Goal: Information Seeking & Learning: Learn about a topic

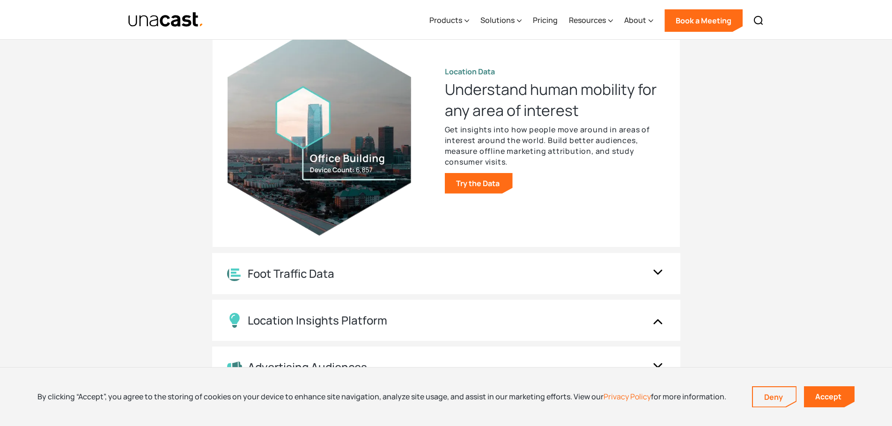
scroll to position [983, 0]
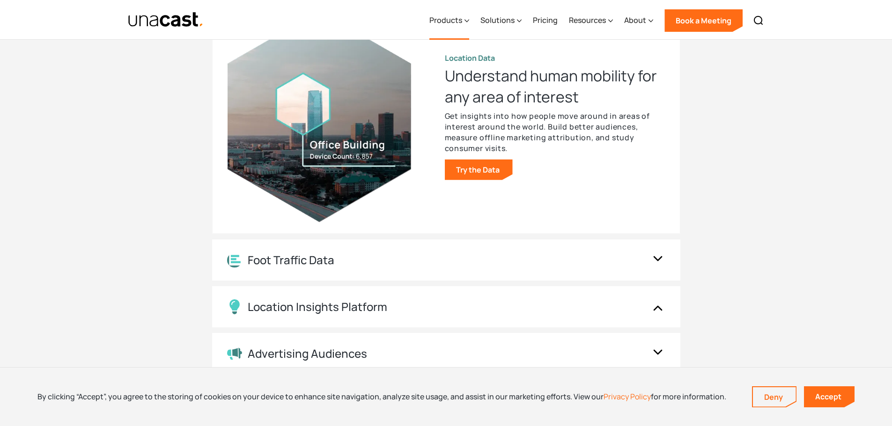
click at [462, 18] on div "Products" at bounding box center [445, 20] width 33 height 11
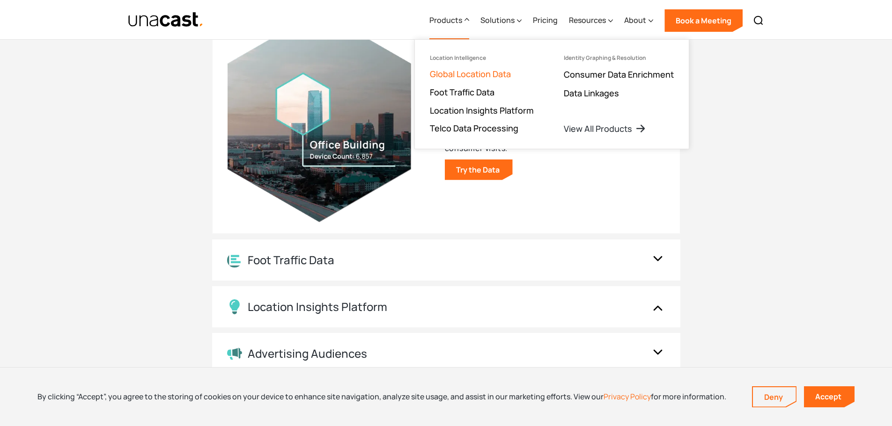
click at [496, 76] on link "Global Location Data" at bounding box center [470, 73] width 81 height 11
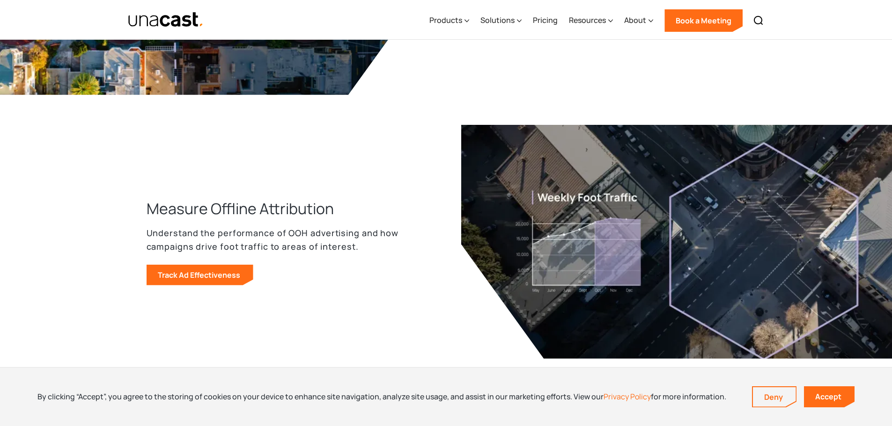
scroll to position [1123, 0]
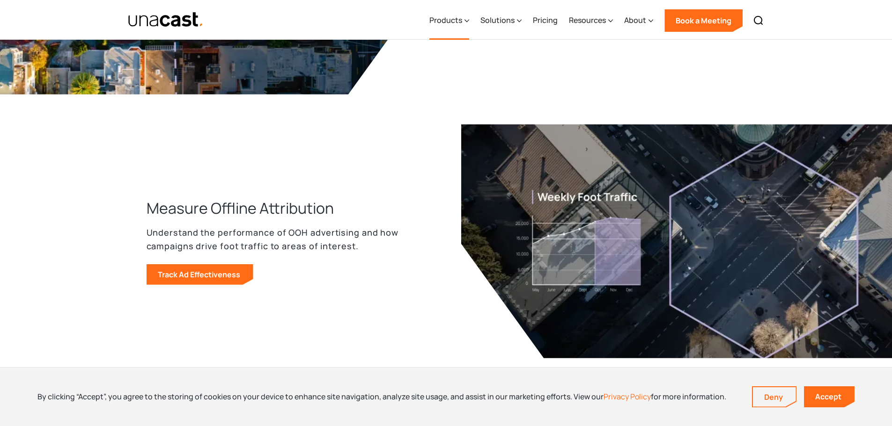
click at [468, 21] on icon at bounding box center [467, 21] width 4 height 2
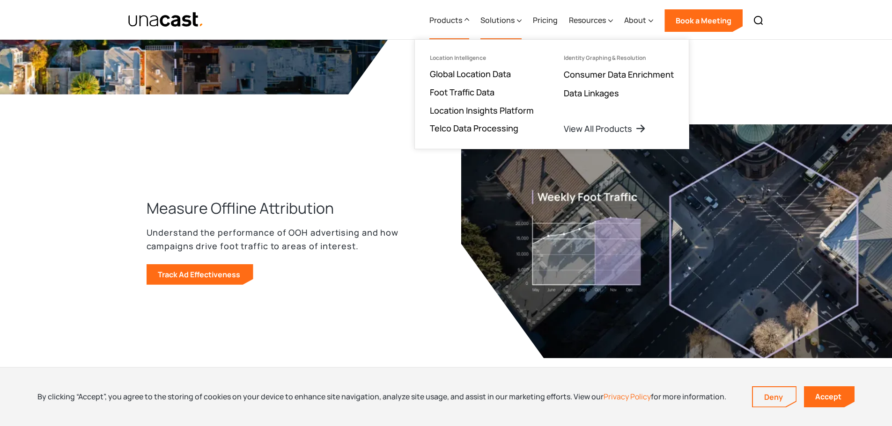
click at [520, 20] on icon at bounding box center [519, 21] width 5 height 10
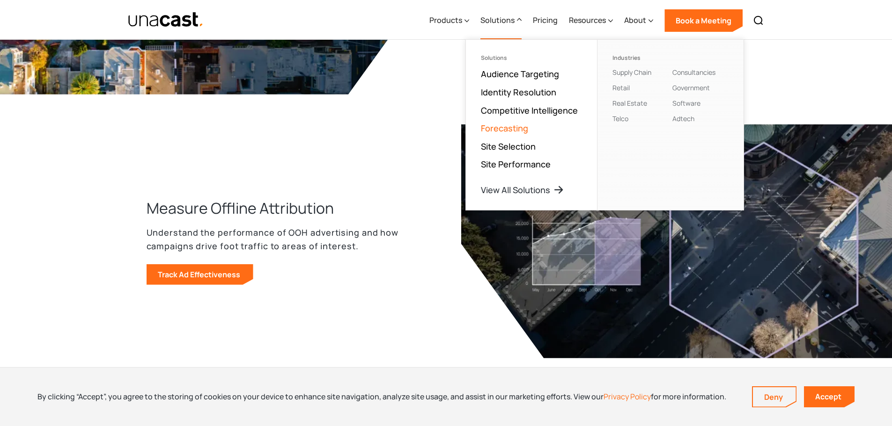
click at [520, 130] on link "Forecasting" at bounding box center [504, 128] width 47 height 11
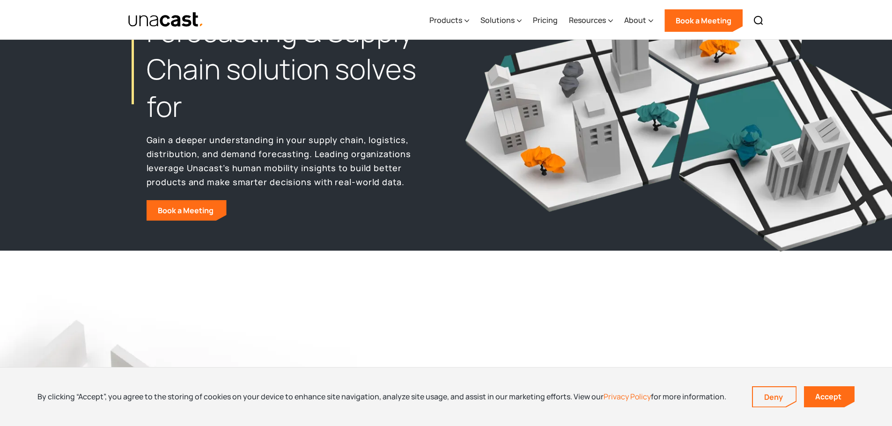
scroll to position [140, 0]
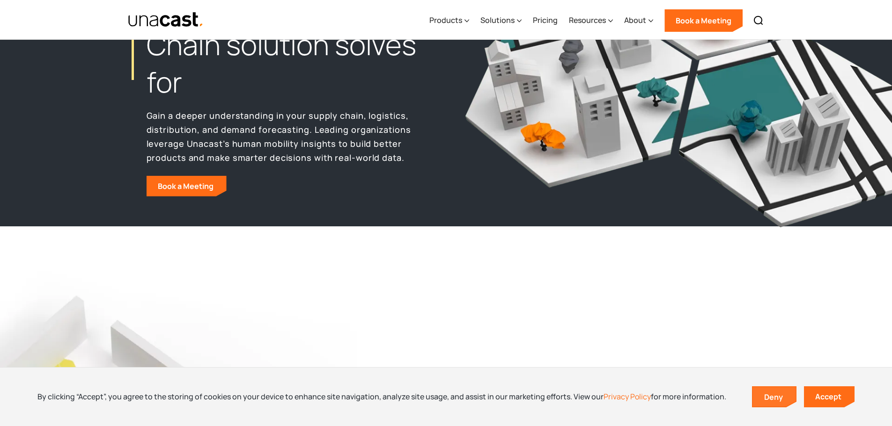
click at [761, 391] on link "Deny" at bounding box center [774, 398] width 43 height 20
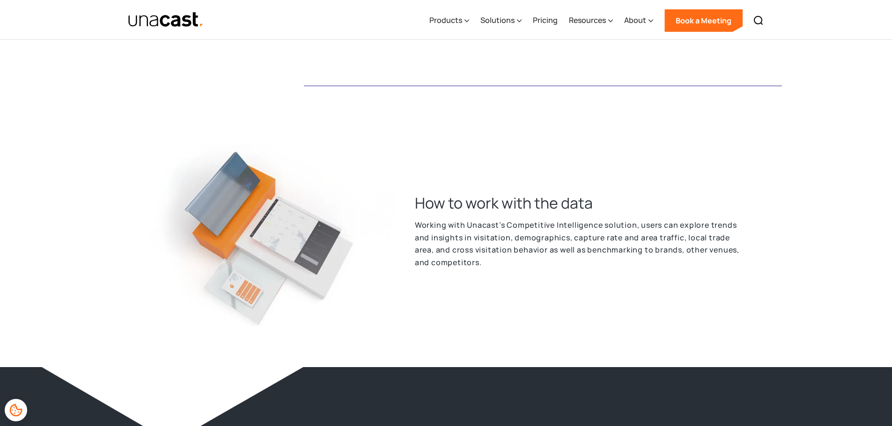
scroll to position [1732, 0]
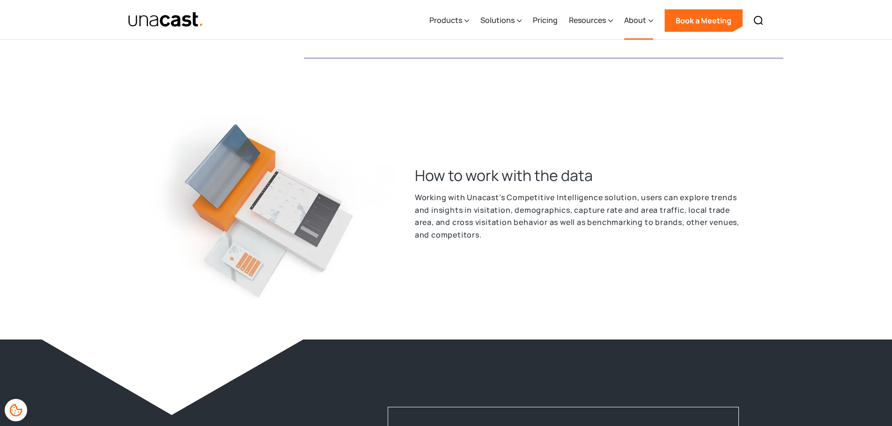
click at [651, 22] on icon at bounding box center [650, 21] width 5 height 10
click at [649, 142] on link "Privacy Policy and Retention Schedule" at bounding box center [666, 134] width 84 height 23
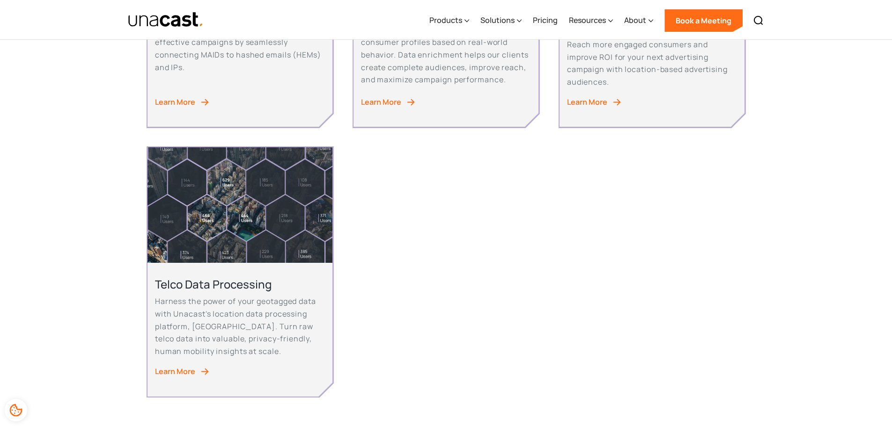
scroll to position [655, 0]
